Goal: Task Accomplishment & Management: Manage account settings

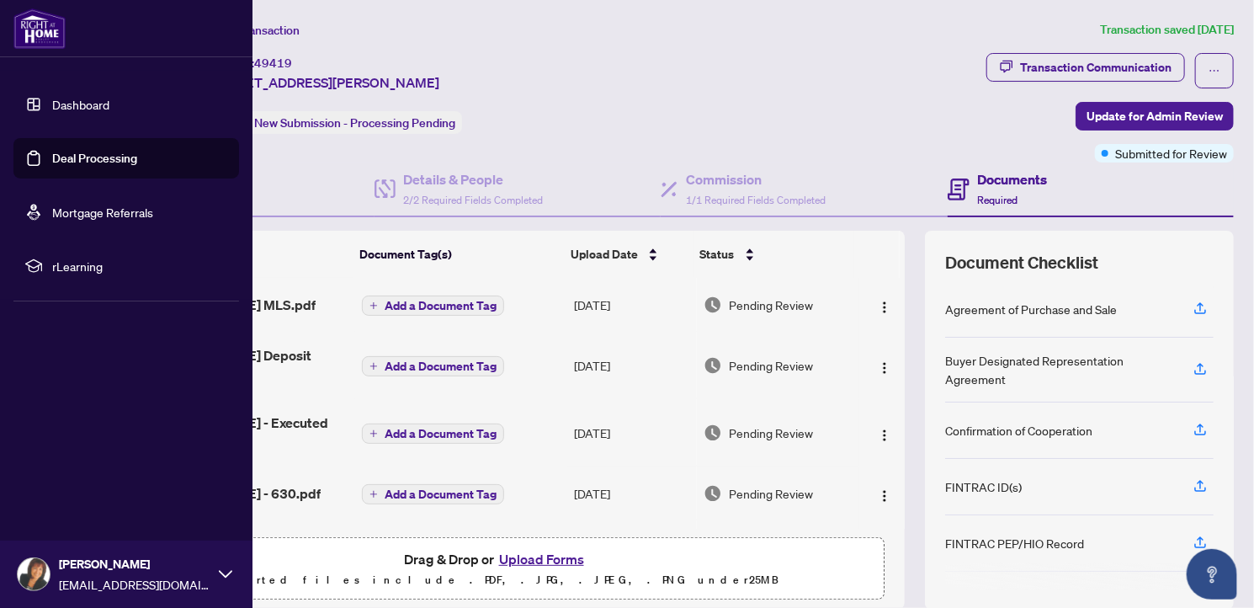
click at [64, 155] on link "Deal Processing" at bounding box center [94, 158] width 85 height 15
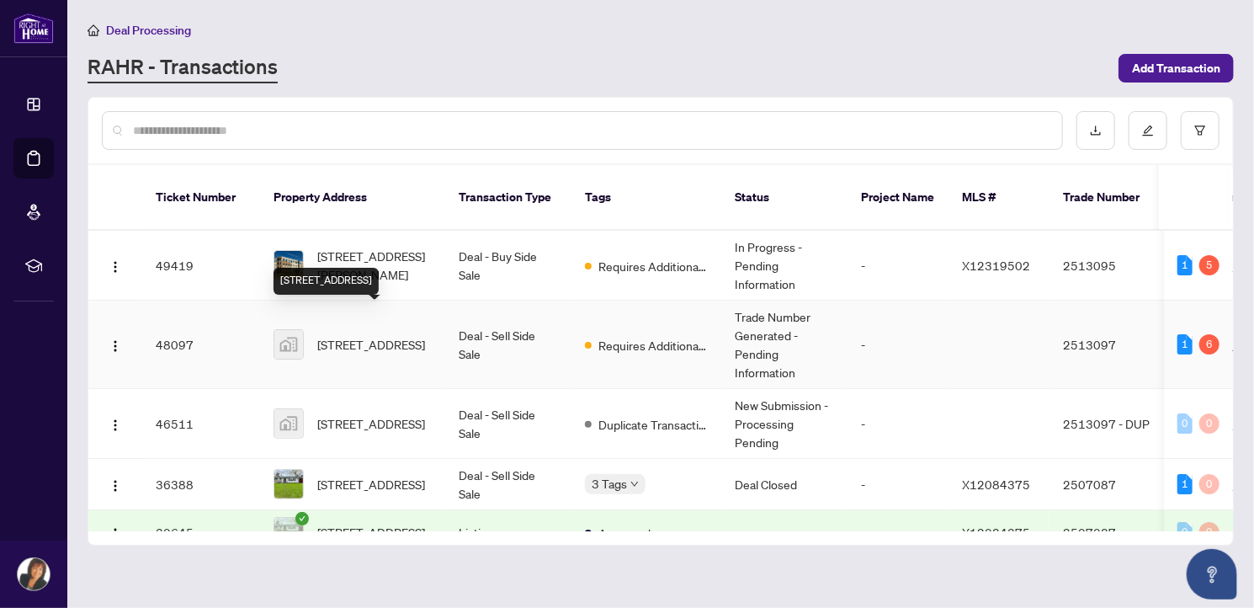
click at [377, 335] on span "[STREET_ADDRESS]" at bounding box center [371, 344] width 108 height 19
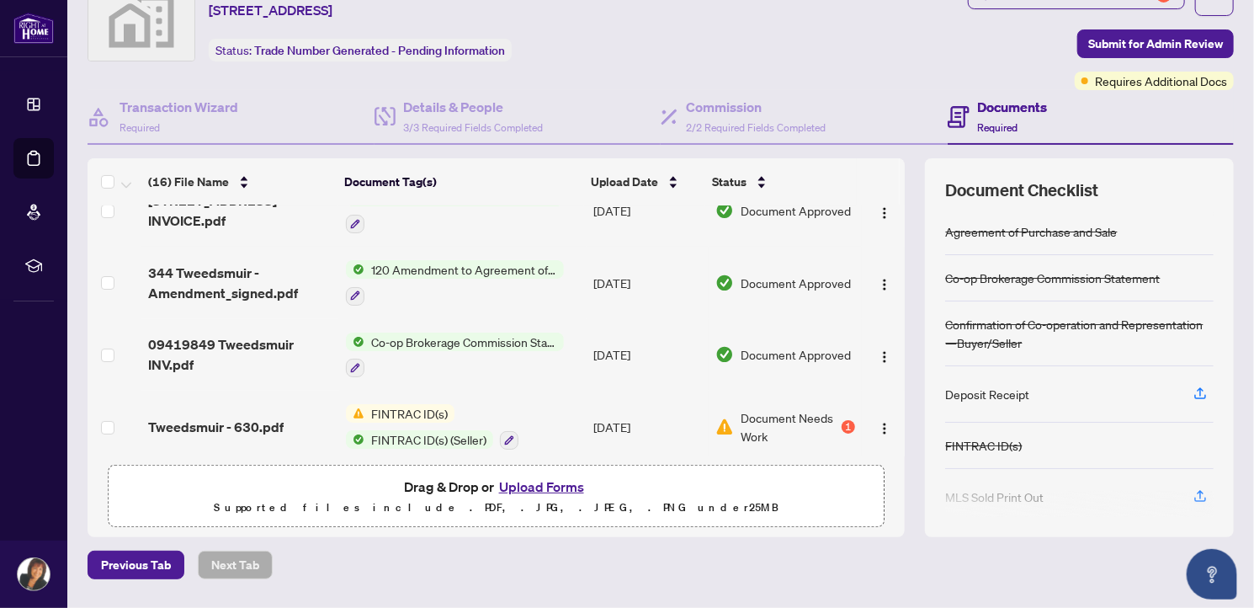
scroll to position [78, 0]
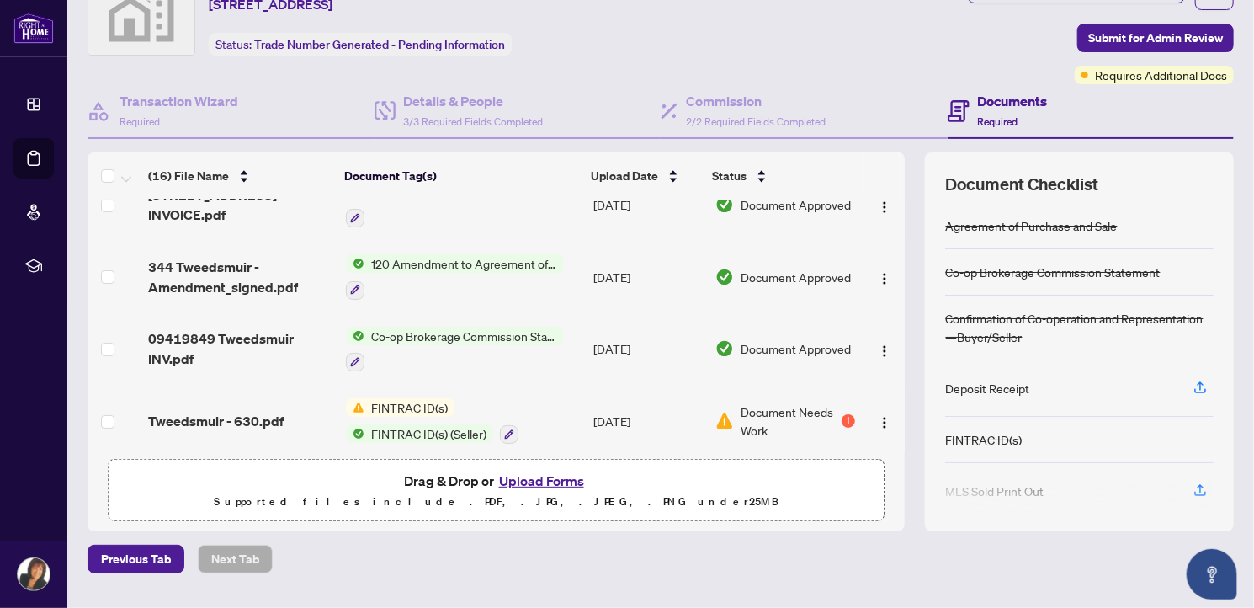
click at [778, 402] on span "Document Needs Work" at bounding box center [790, 420] width 98 height 37
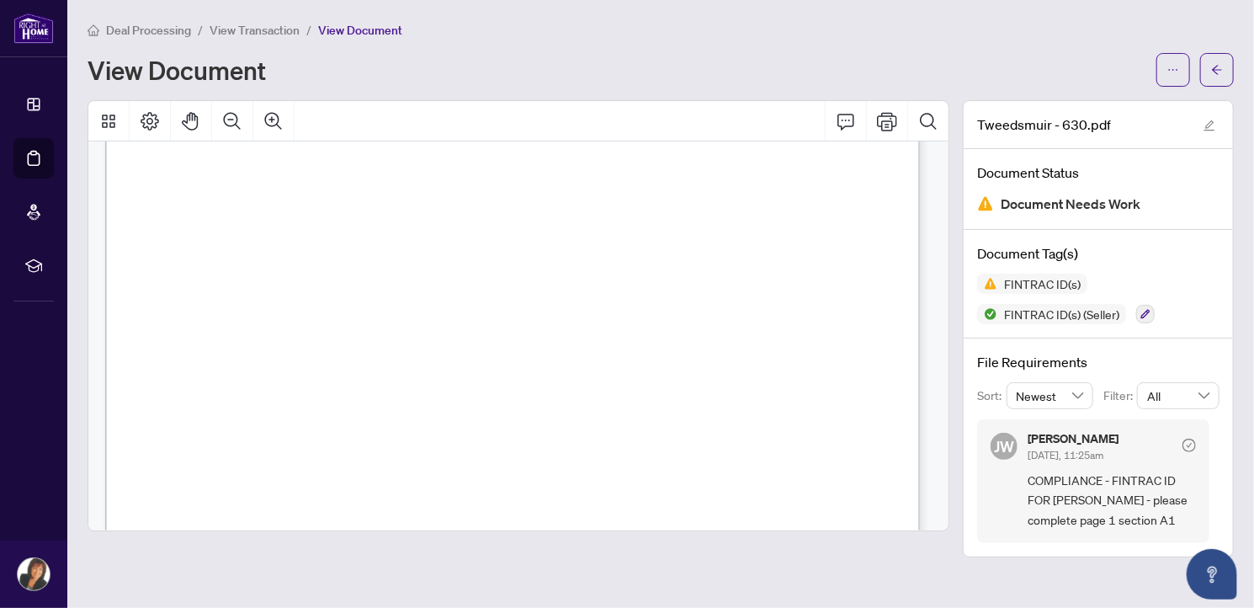
scroll to position [166, 0]
click at [1222, 523] on div "File Requirements Sort: Newest Filter: All [PERSON_NAME] [DATE], 11:25am COMPLI…" at bounding box center [1098, 447] width 269 height 218
click at [1018, 283] on span "FINTRAC ID(s)" at bounding box center [1042, 284] width 90 height 12
click at [1220, 73] on icon "arrow-left" at bounding box center [1217, 70] width 12 height 12
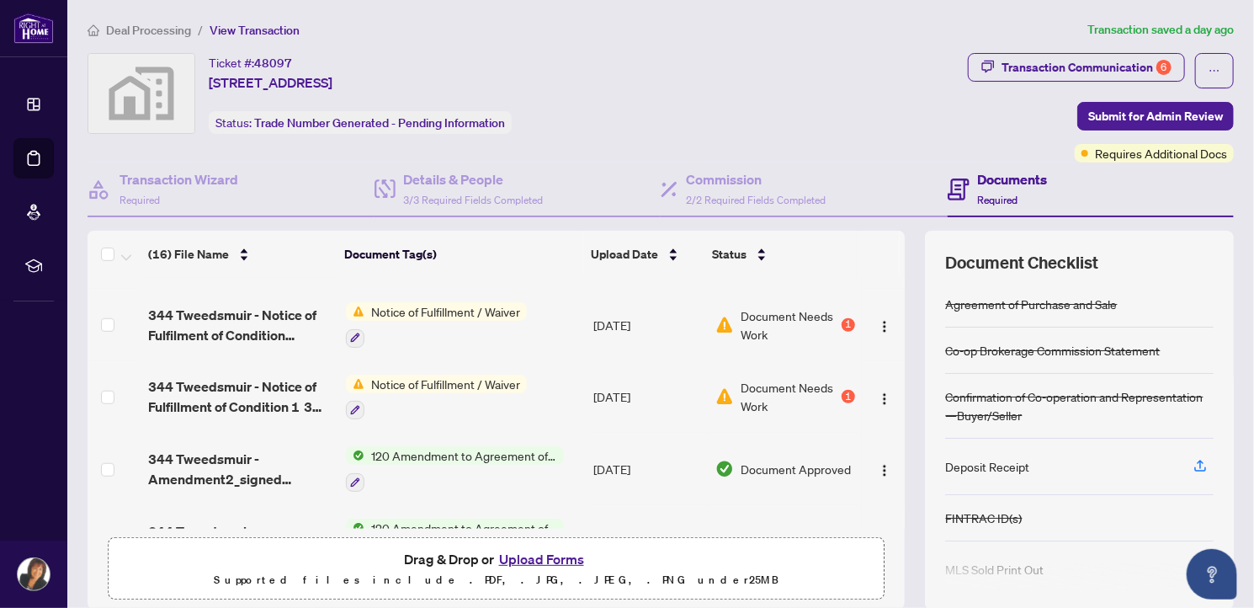
scroll to position [690, 0]
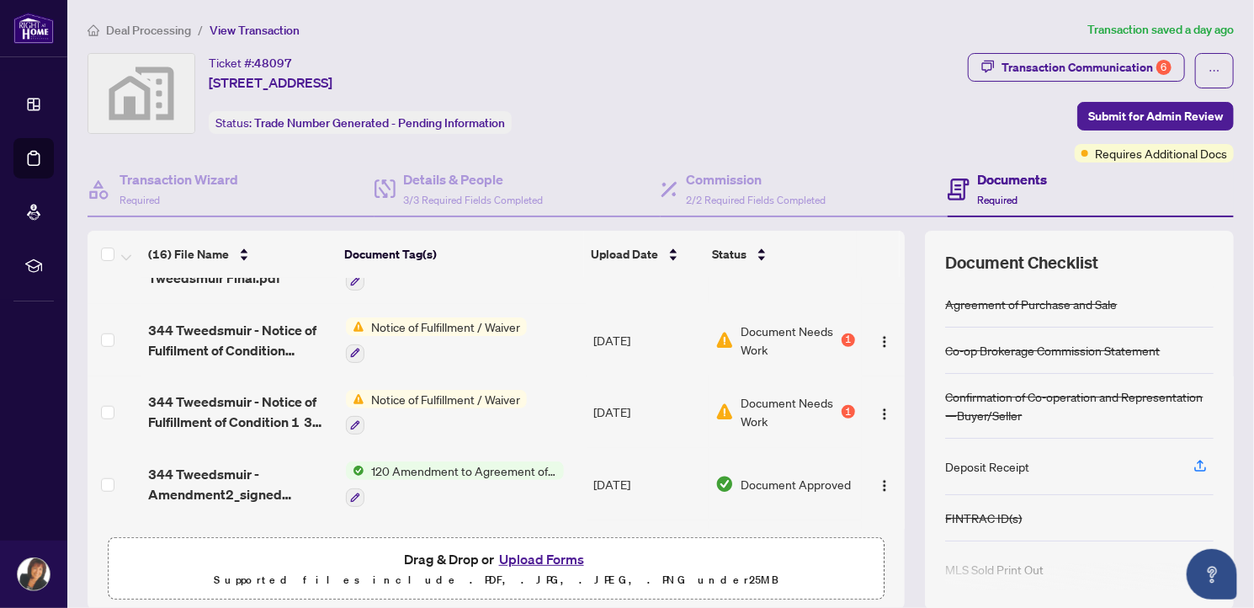
click at [741, 403] on span "Document Needs Work" at bounding box center [790, 411] width 98 height 37
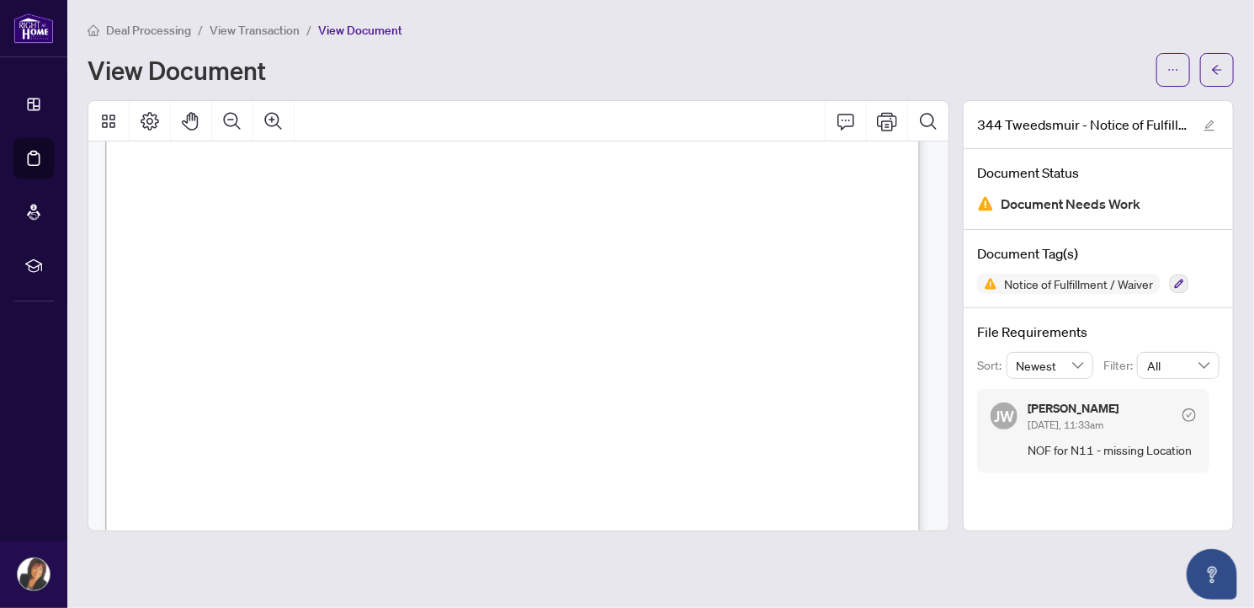
scroll to position [84, 0]
click at [1215, 73] on icon "arrow-left" at bounding box center [1217, 70] width 12 height 12
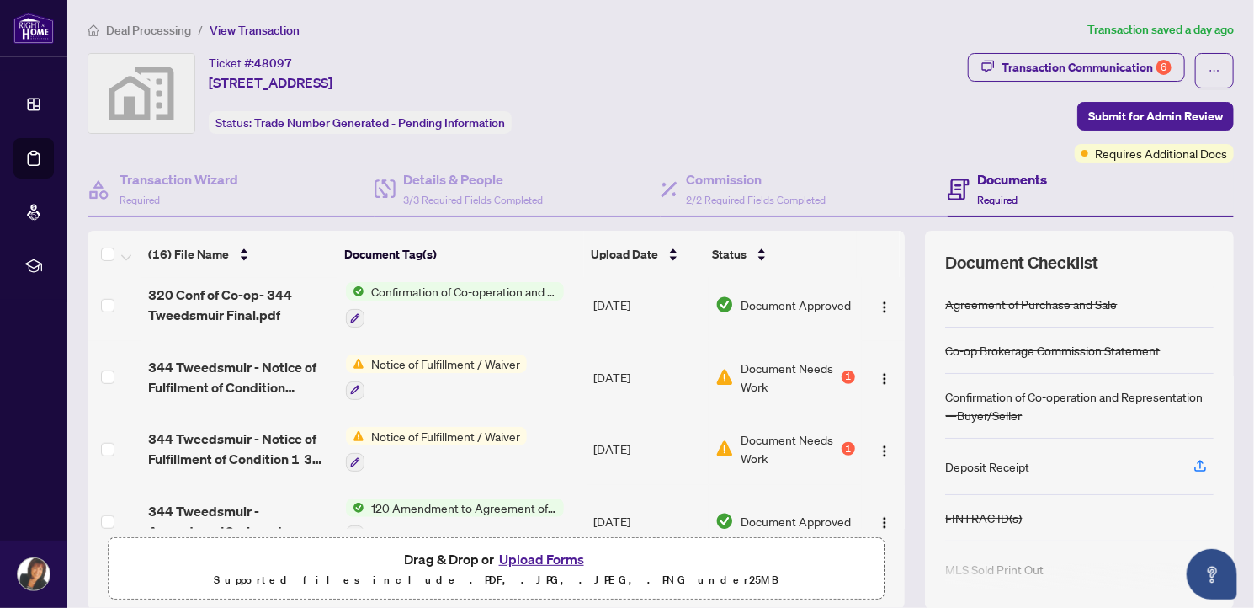
scroll to position [657, 0]
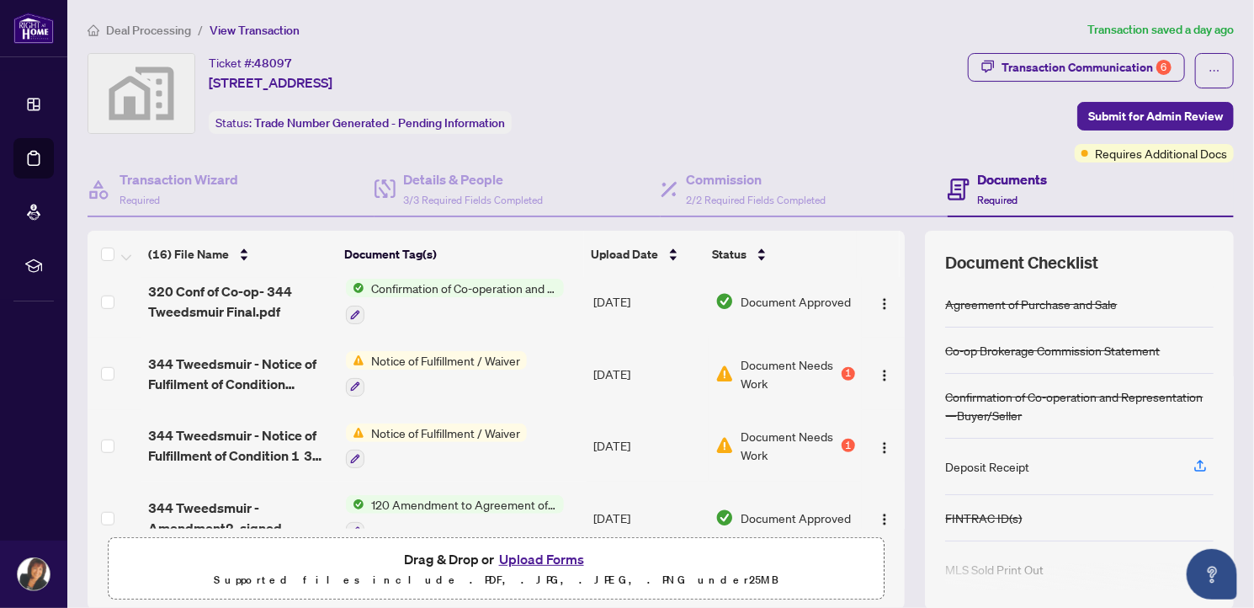
click at [397, 423] on span "Notice of Fulfillment / Waiver" at bounding box center [445, 432] width 162 height 19
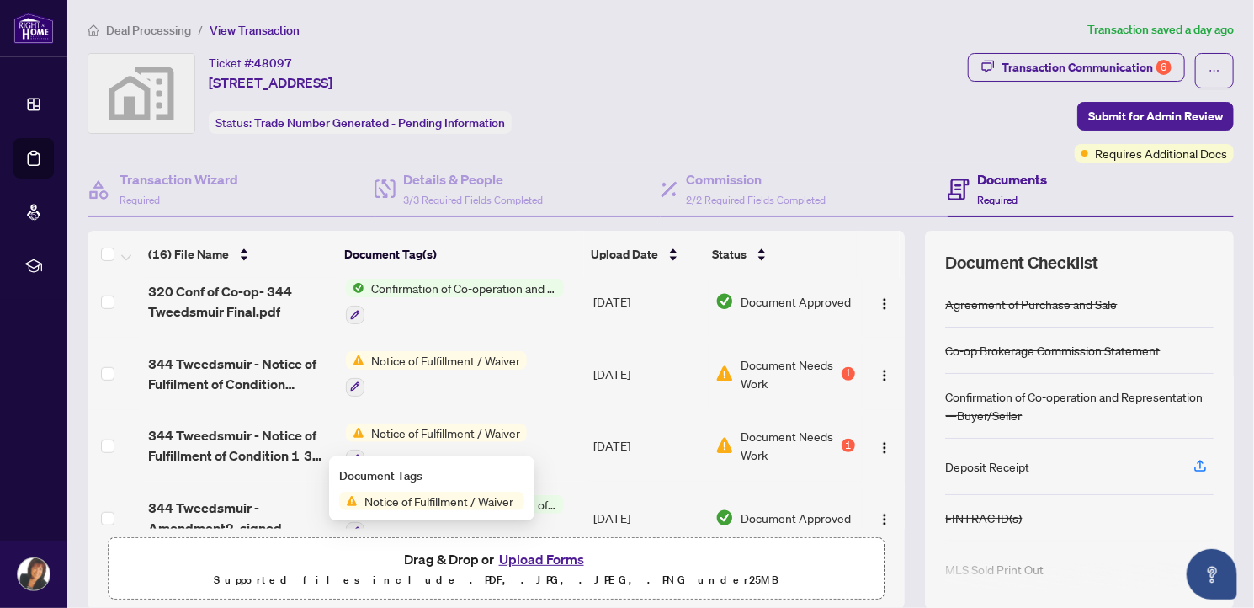
click at [412, 496] on span "Notice of Fulfillment / Waiver" at bounding box center [439, 501] width 162 height 19
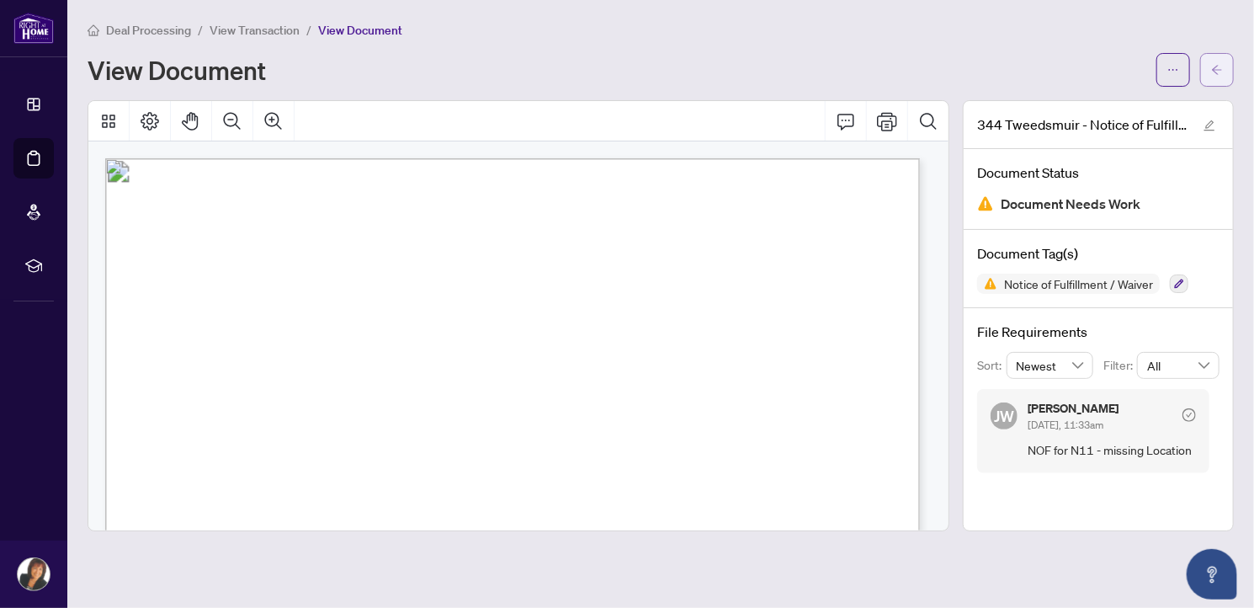
click at [1215, 71] on icon "arrow-left" at bounding box center [1217, 69] width 10 height 9
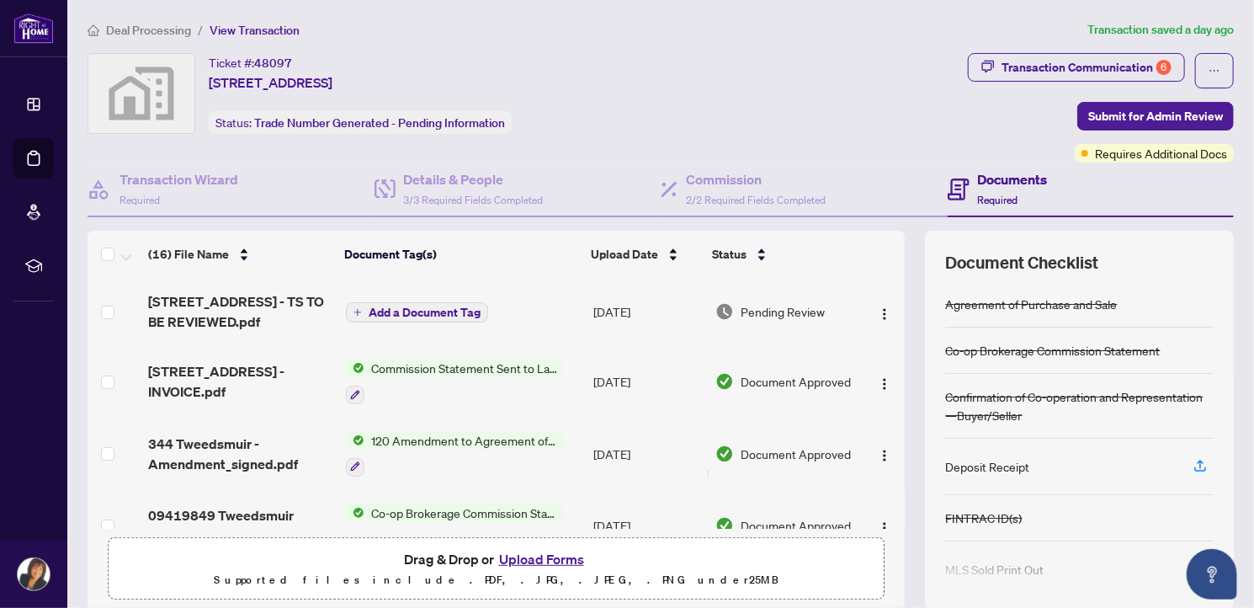
click at [539, 556] on button "Upload Forms" at bounding box center [541, 559] width 95 height 22
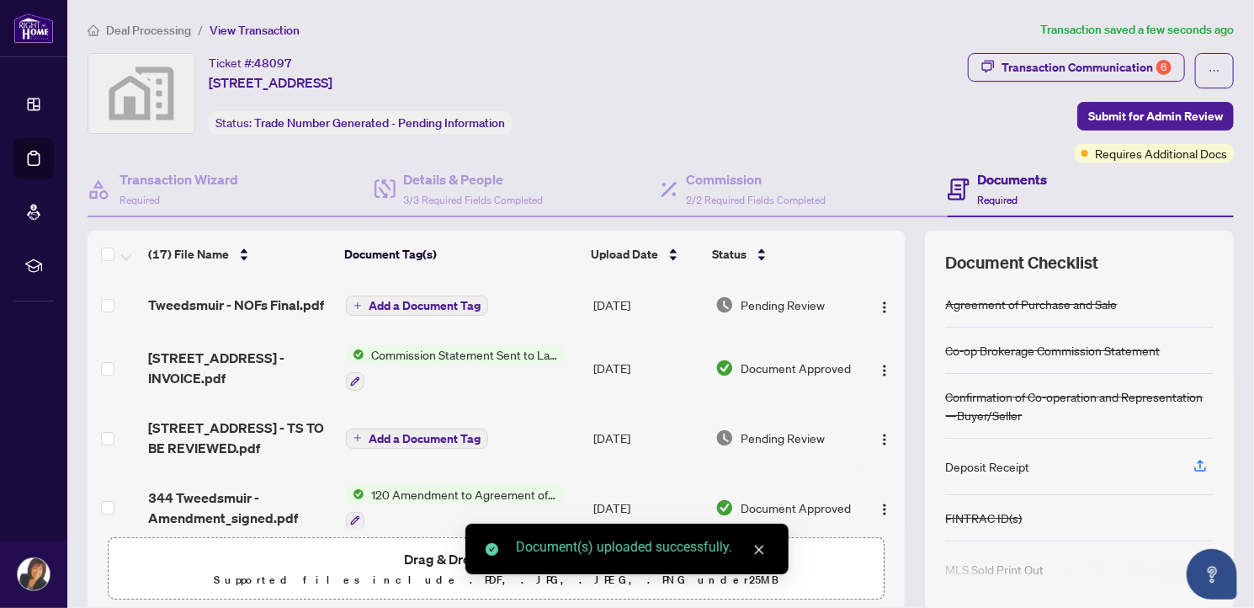
drag, startPoint x: 887, startPoint y: 295, endPoint x: 899, endPoint y: 295, distance: 11.8
click at [900, 334] on div "(17) File Name Document Tag(s) Upload Date Status Tweedsmuir - NOFs Final.pdf A…" at bounding box center [661, 420] width 1146 height 379
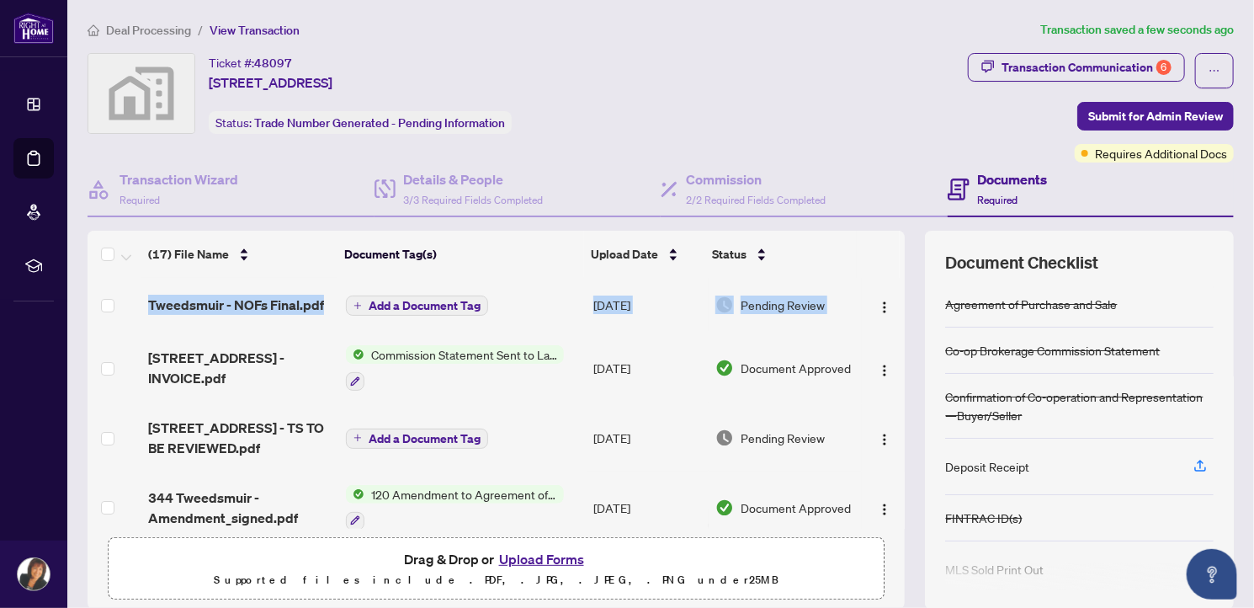
click at [894, 293] on div "(17) File Name Document Tag(s) Upload Date Status Tweedsmuir - NOFs Final.pdf A…" at bounding box center [661, 420] width 1146 height 379
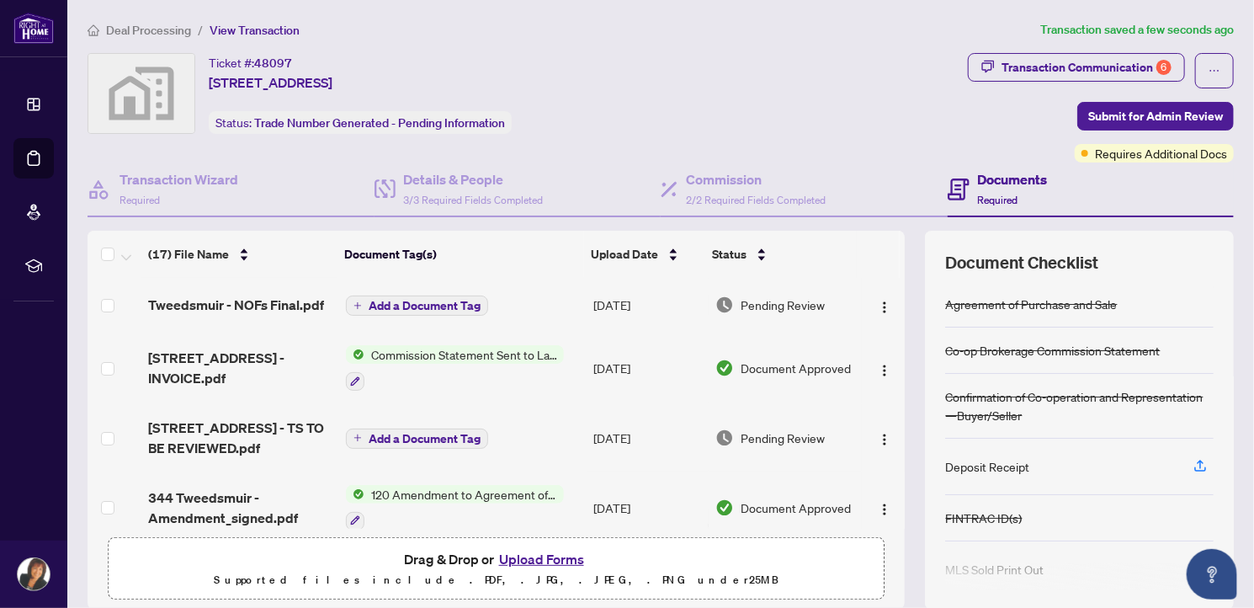
drag, startPoint x: 894, startPoint y: 293, endPoint x: 896, endPoint y: 321, distance: 27.9
click at [896, 321] on div "(17) File Name Document Tag(s) Upload Date Status Tweedsmuir - NOFs Final.pdf A…" at bounding box center [661, 420] width 1146 height 379
drag, startPoint x: 887, startPoint y: 297, endPoint x: 907, endPoint y: 517, distance: 220.5
click at [899, 335] on div "(17) File Name Document Tag(s) Upload Date Status Tweedsmuir - NOFs Final.pdf A…" at bounding box center [661, 420] width 1146 height 379
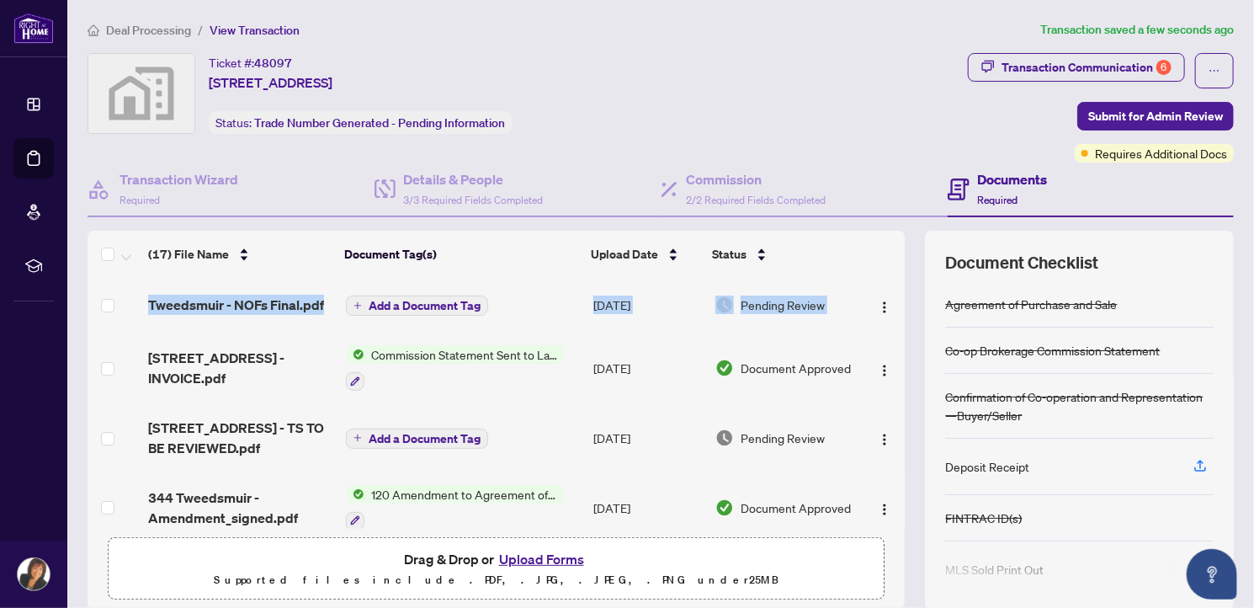
scroll to position [111, 0]
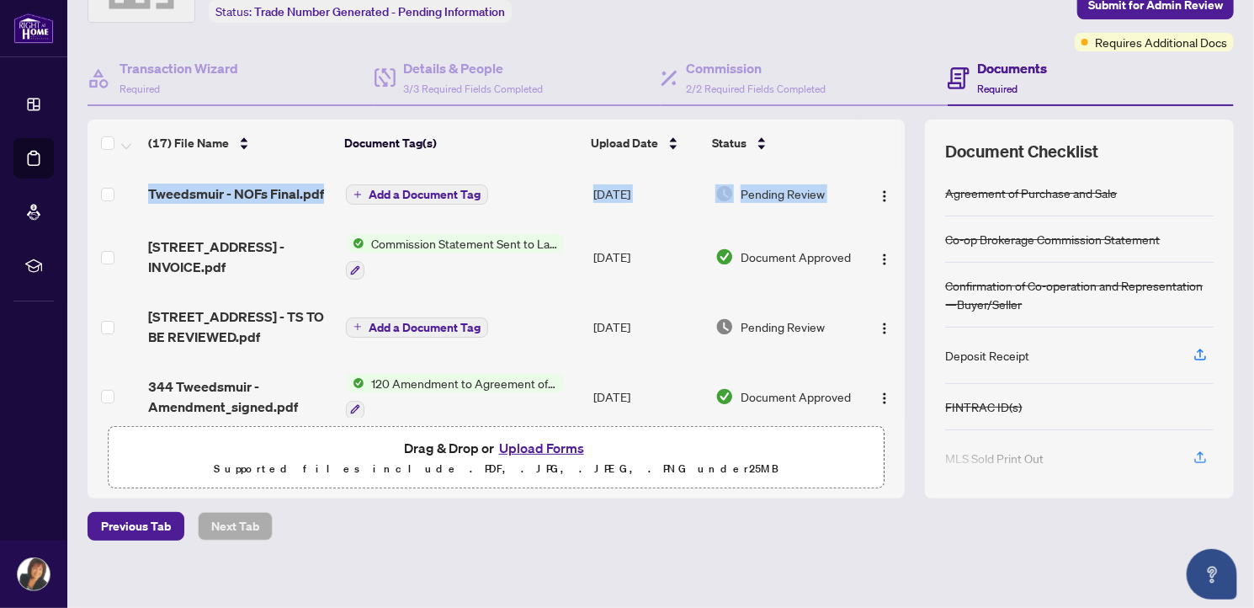
click at [880, 465] on div "(17) File Name Document Tag(s) Upload Date Status Tweedsmuir - NOFs Final.pdf A…" at bounding box center [496, 309] width 817 height 379
click at [532, 445] on button "Upload Forms" at bounding box center [541, 448] width 95 height 22
click at [531, 445] on button "Upload Forms" at bounding box center [541, 448] width 95 height 22
click at [553, 442] on button "Upload Forms" at bounding box center [541, 448] width 95 height 22
click at [542, 441] on button "Upload Forms" at bounding box center [541, 448] width 95 height 22
